Goal: Book appointment/travel/reservation

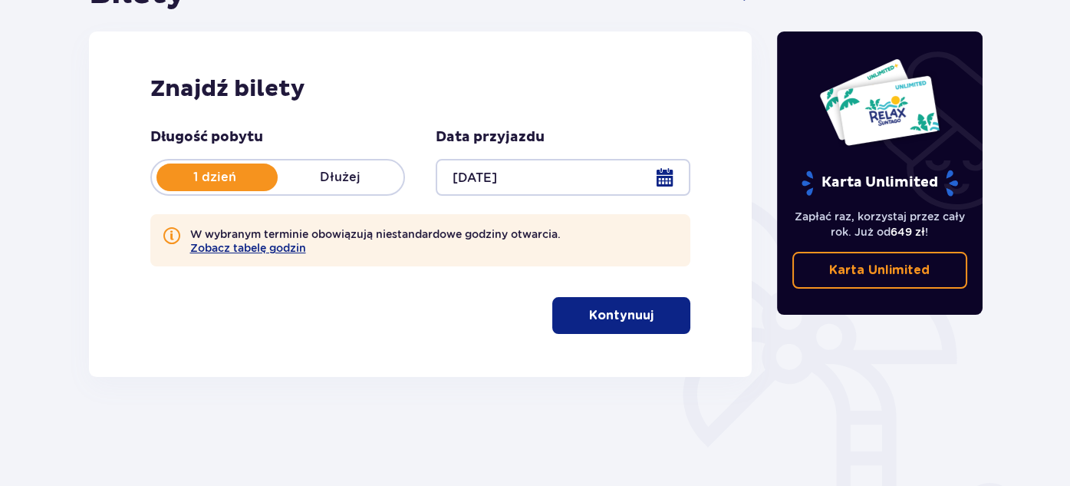
scroll to position [295, 0]
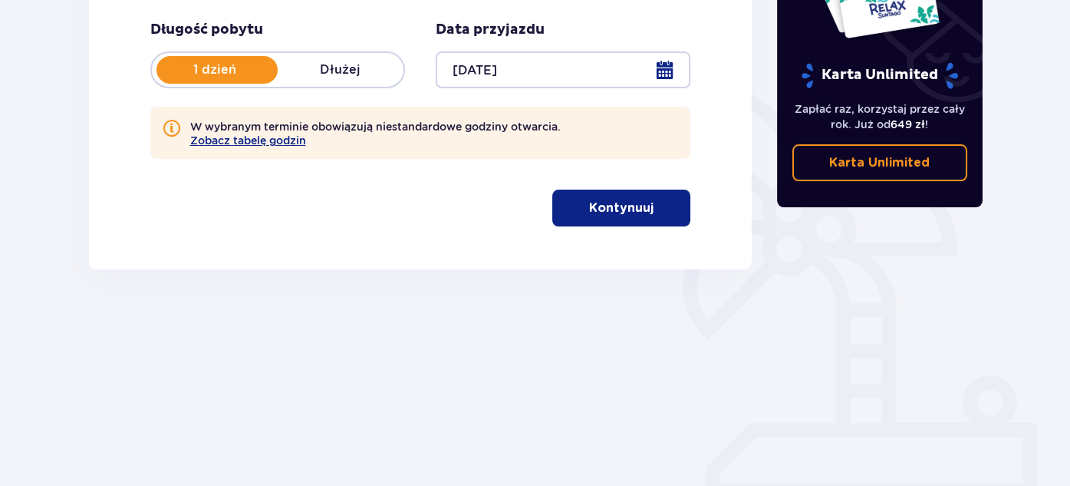
click at [641, 219] on button "Kontynuuj" at bounding box center [621, 207] width 138 height 37
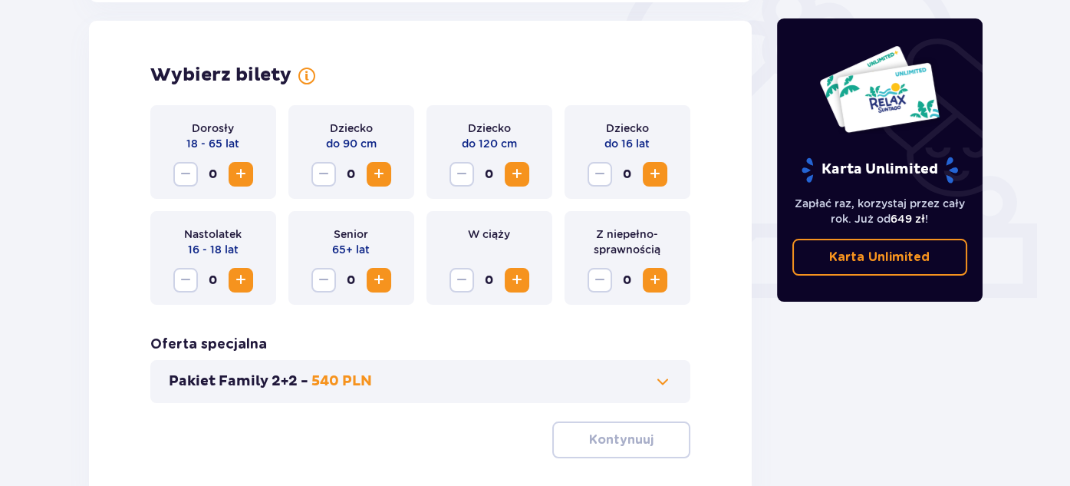
scroll to position [497, 0]
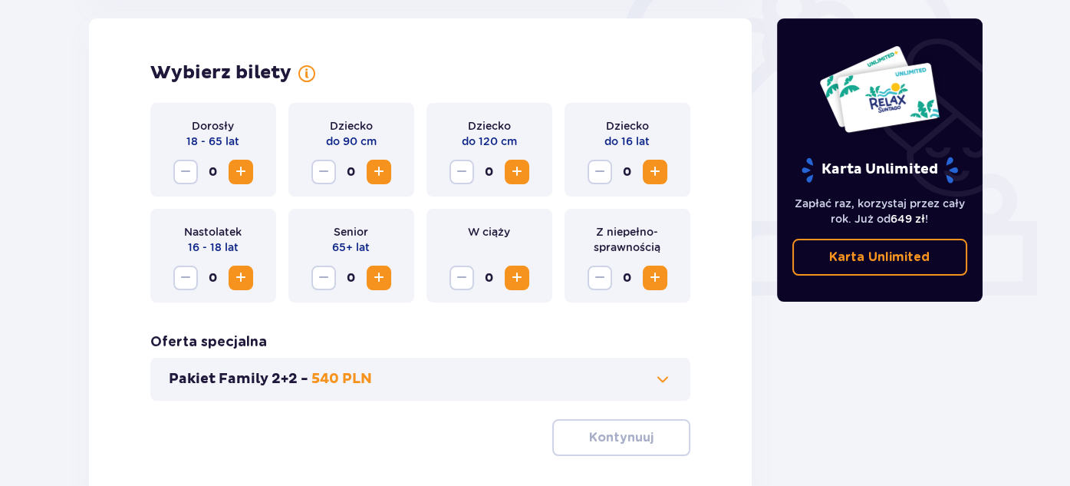
click at [246, 178] on span "Zwiększ" at bounding box center [241, 172] width 18 height 18
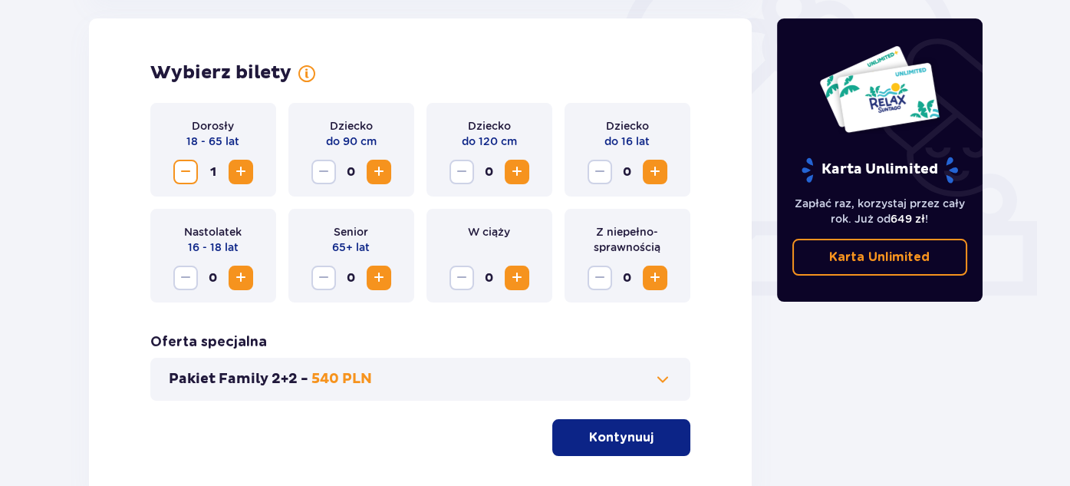
click at [246, 177] on span "Zwiększ" at bounding box center [241, 172] width 18 height 18
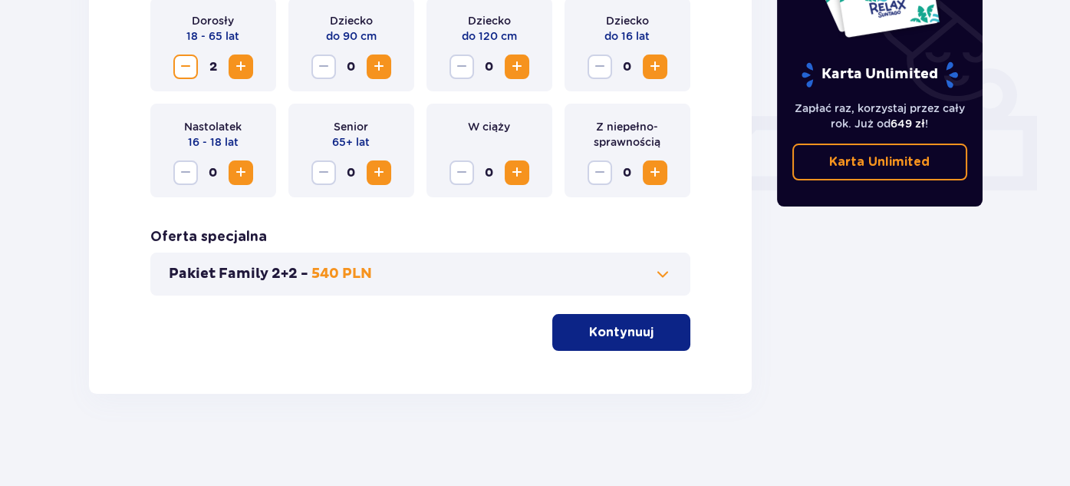
click at [607, 338] on p "Kontynuuj" at bounding box center [621, 332] width 64 height 17
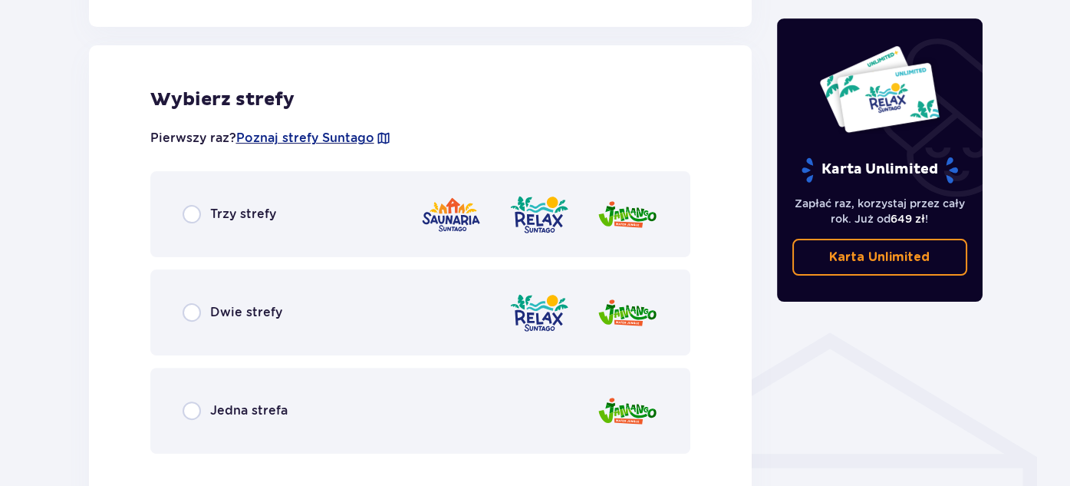
scroll to position [922, 0]
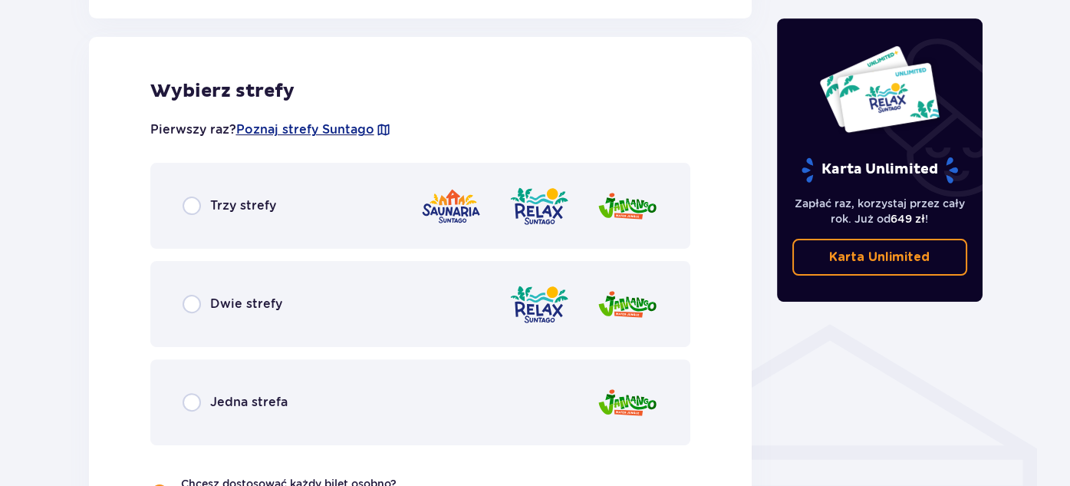
click at [573, 201] on div at bounding box center [539, 206] width 238 height 44
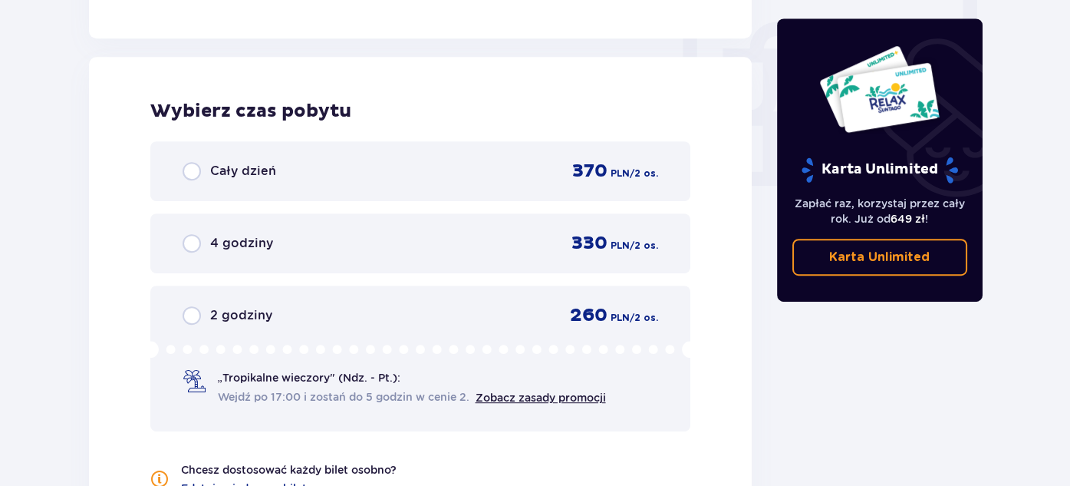
scroll to position [1456, 0]
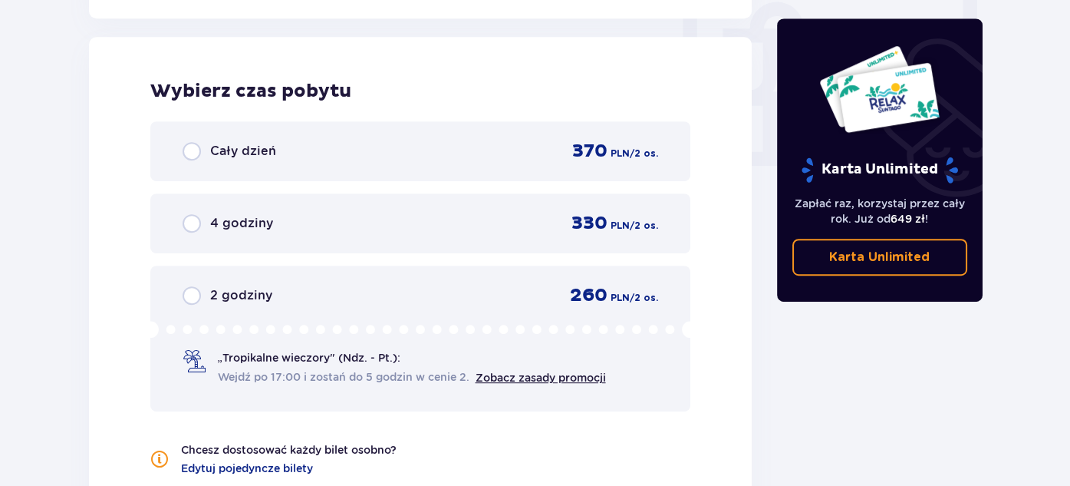
click at [545, 135] on div "Cały dzień 370 PLN / 2 os." at bounding box center [420, 151] width 541 height 60
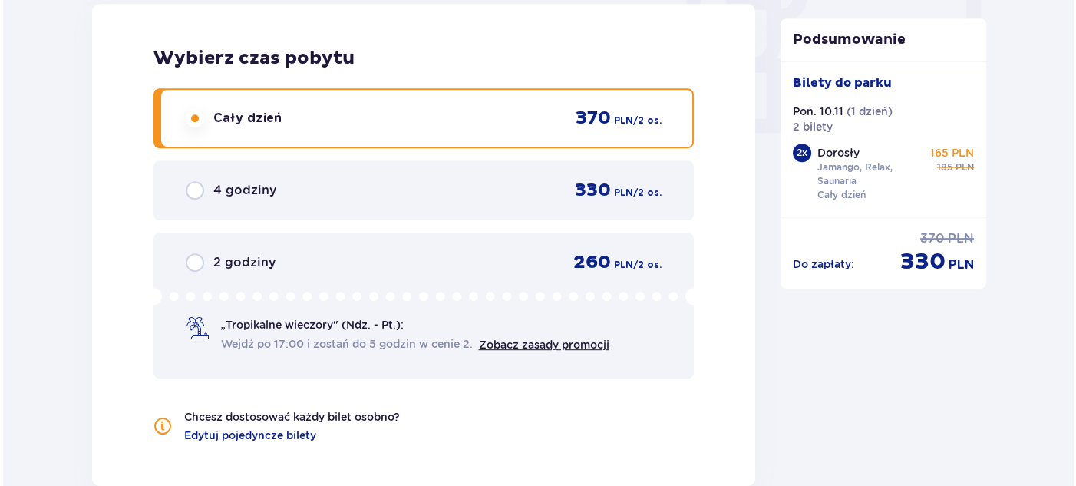
scroll to position [1719, 0]
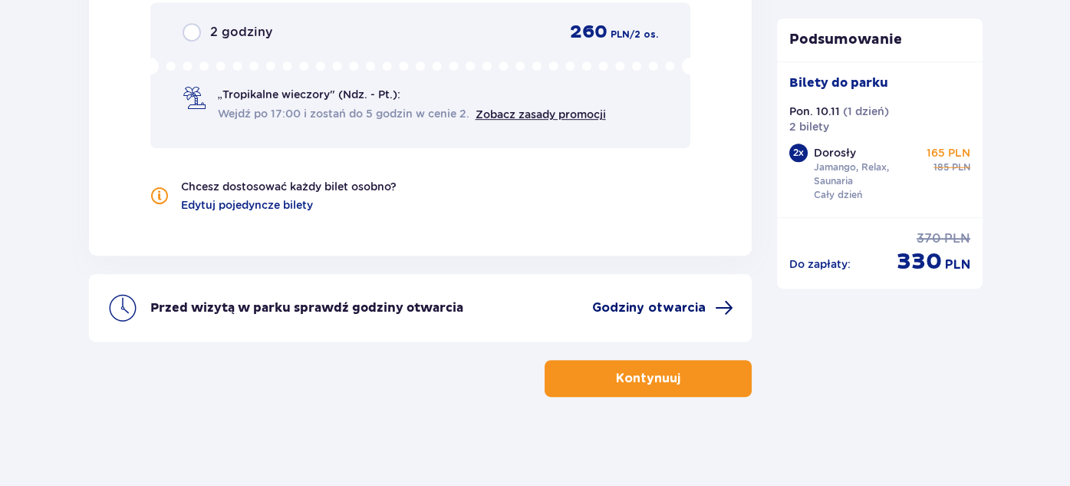
click at [650, 312] on span "Godziny otwarcia" at bounding box center [649, 307] width 114 height 17
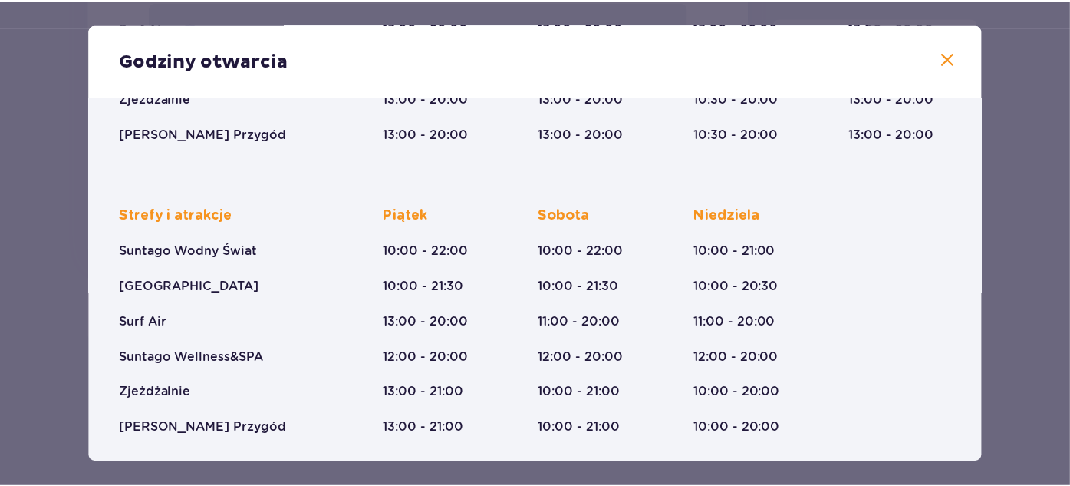
scroll to position [325, 0]
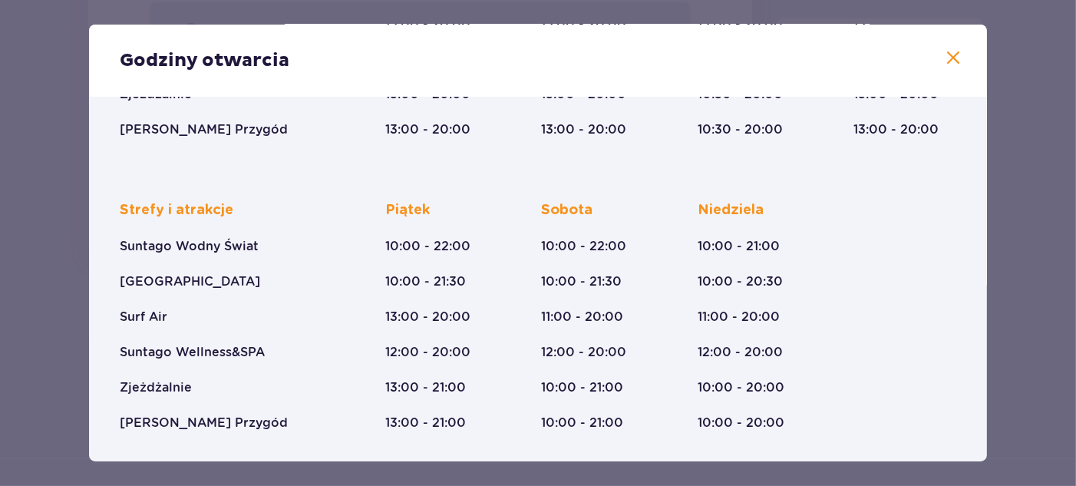
click at [944, 60] on span at bounding box center [953, 58] width 18 height 18
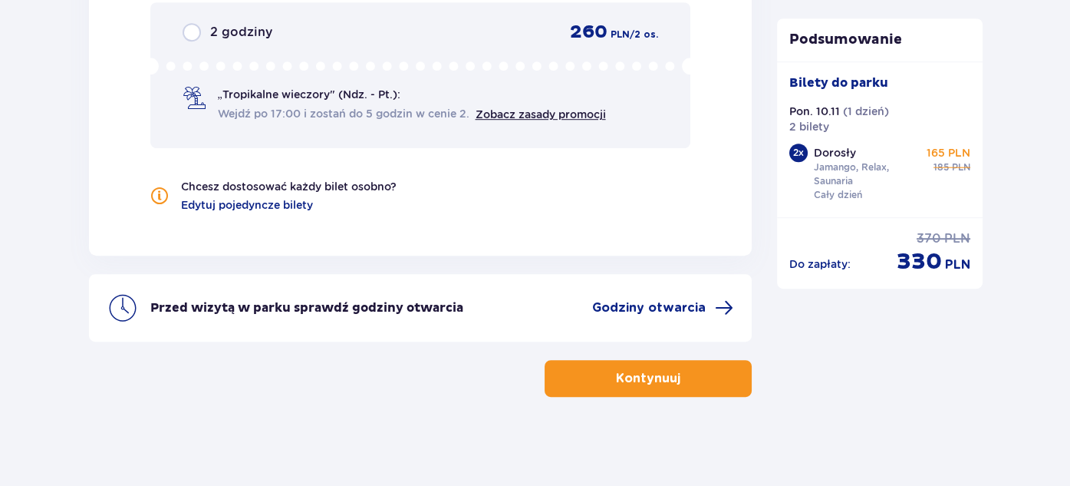
click at [733, 380] on button "Kontynuuj" at bounding box center [648, 378] width 207 height 37
